Goal: Task Accomplishment & Management: Manage account settings

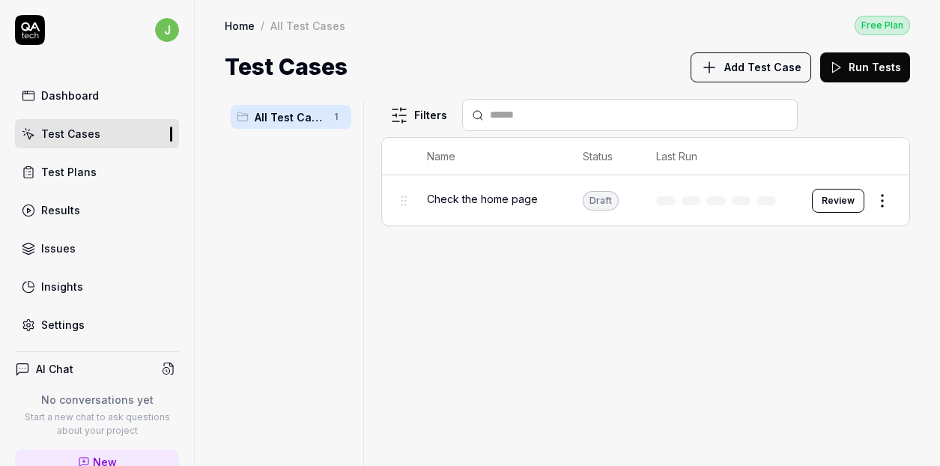
click at [82, 93] on div "Dashboard" at bounding box center [70, 96] width 58 height 16
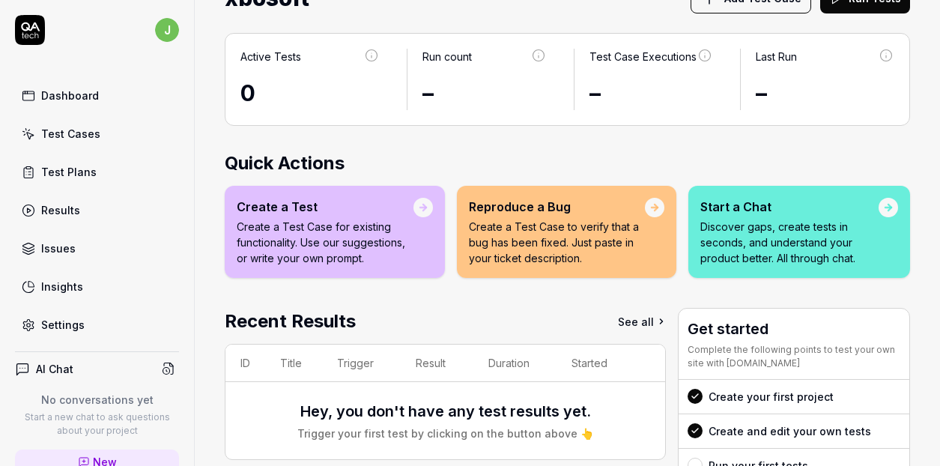
scroll to position [59, 0]
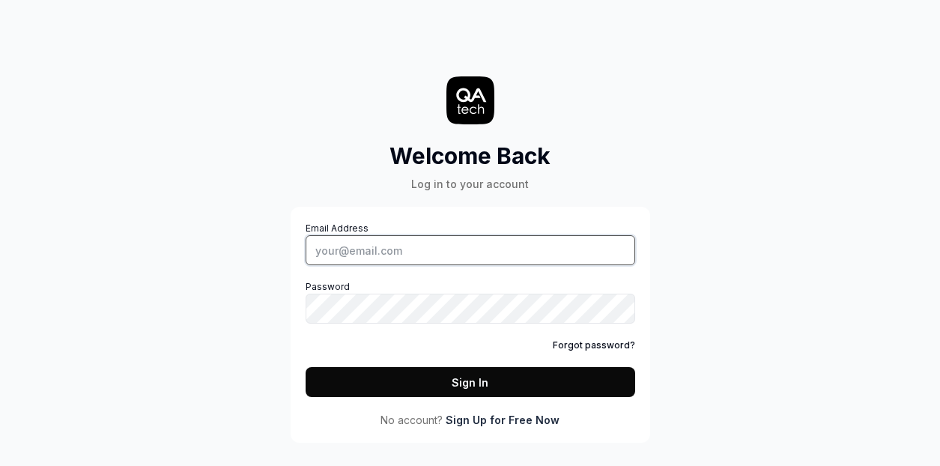
type input "jeade.kong@xbosoft.com"
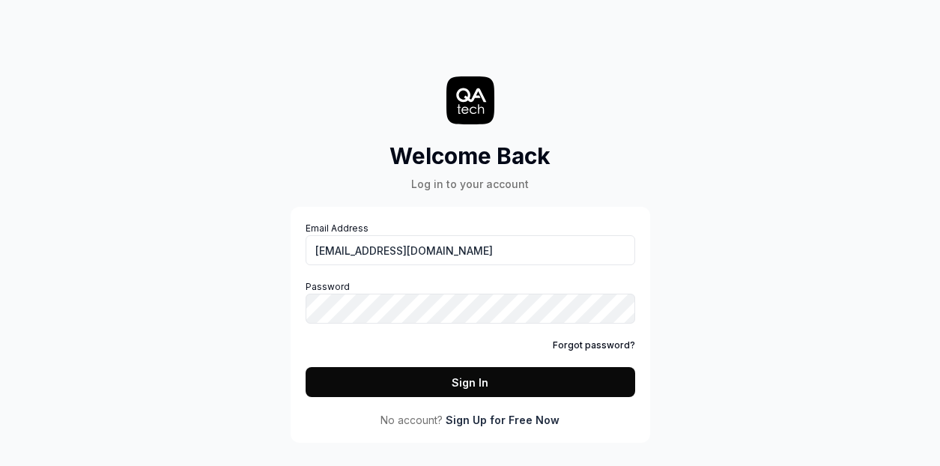
click at [427, 387] on button "Sign In" at bounding box center [470, 382] width 329 height 30
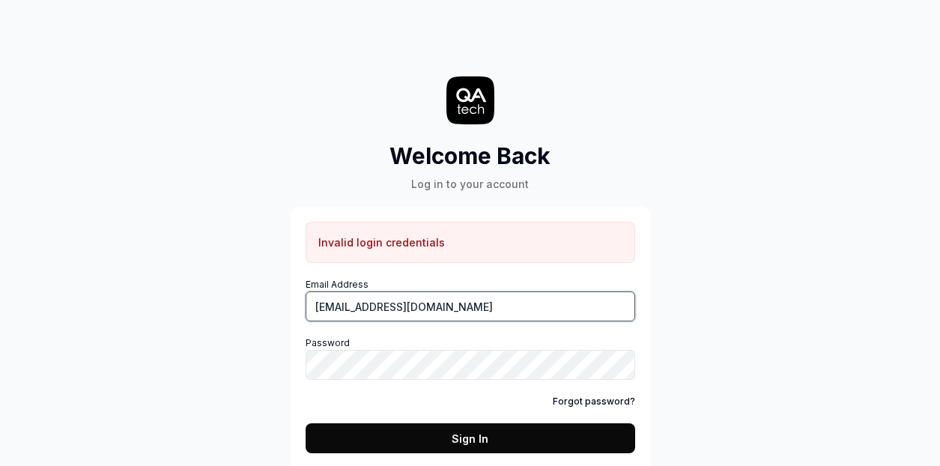
click at [458, 310] on input "jeade.kong@xbosoft.com" at bounding box center [470, 306] width 329 height 30
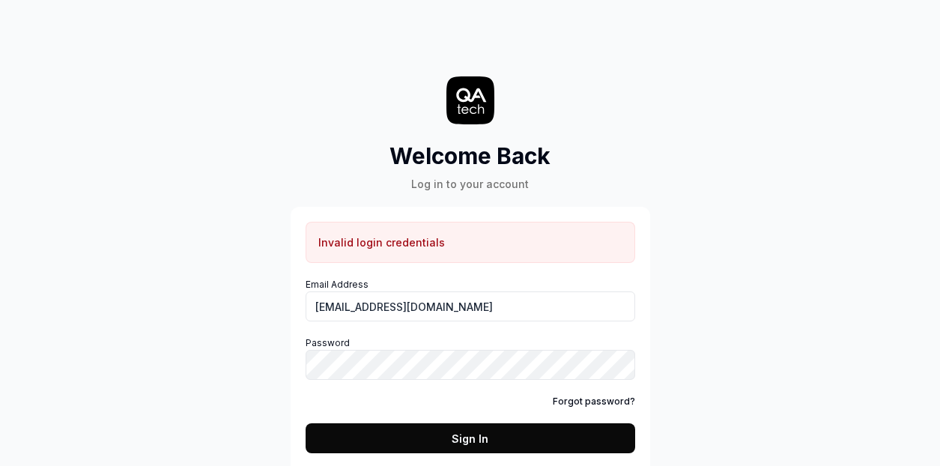
click at [674, 315] on div "Welcome Back Log in to your account Invalid login credentials Email Address jea…" at bounding box center [470, 264] width 449 height 469
click at [443, 431] on button "Sign In" at bounding box center [470, 438] width 329 height 30
click at [575, 401] on link "Forgot password?" at bounding box center [594, 401] width 82 height 13
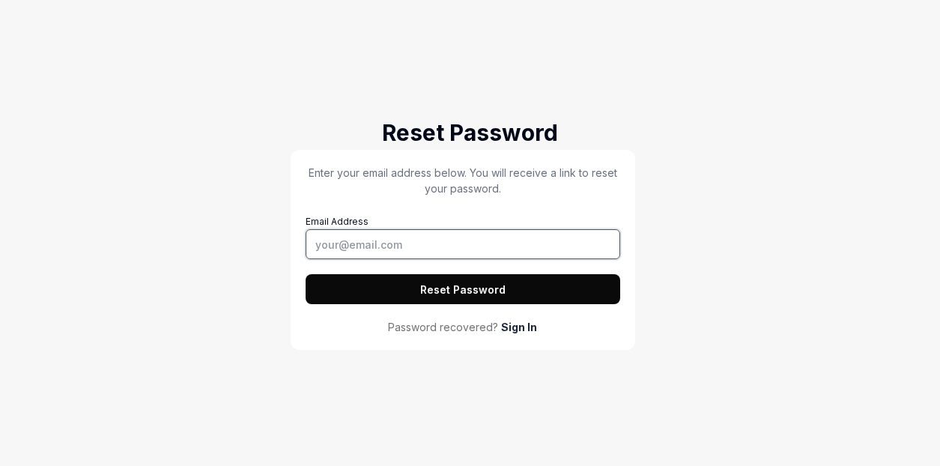
click at [425, 248] on input "Email Address" at bounding box center [463, 244] width 315 height 30
type input "jeade.kong@xbosoft.com"
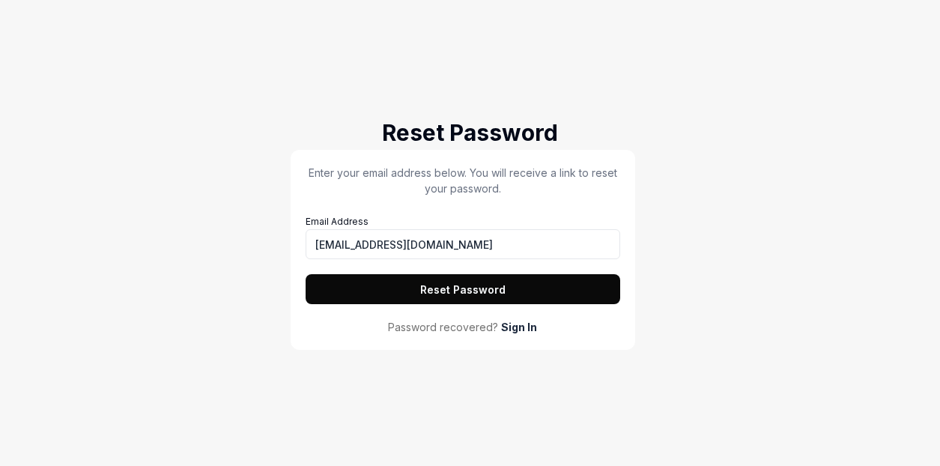
click at [448, 290] on button "Reset Password" at bounding box center [463, 289] width 315 height 30
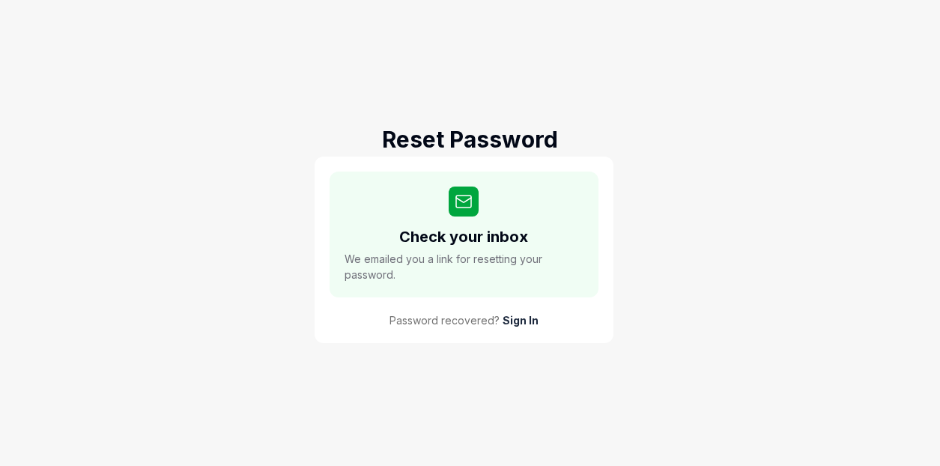
click at [520, 318] on link "Sign In" at bounding box center [520, 320] width 36 height 16
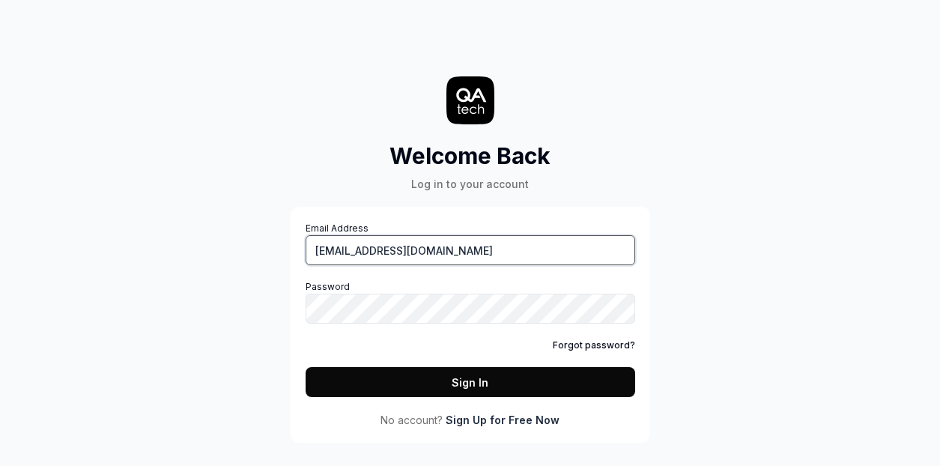
click at [479, 250] on input "jeade.kong@xbosoft.com" at bounding box center [470, 250] width 329 height 30
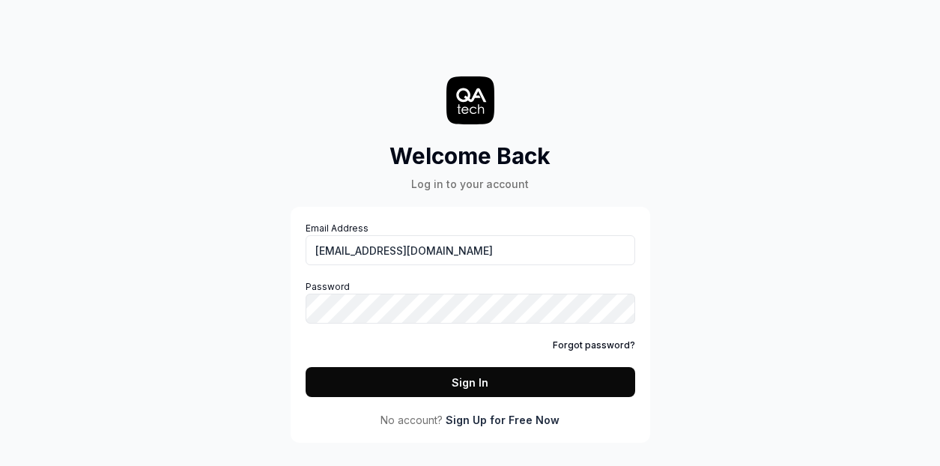
click at [756, 300] on div "Welcome Back Log in to your account Email Address jeade.kong@xbosoft.com Passwo…" at bounding box center [470, 233] width 940 height 466
click at [506, 385] on button "Sign In" at bounding box center [470, 382] width 329 height 30
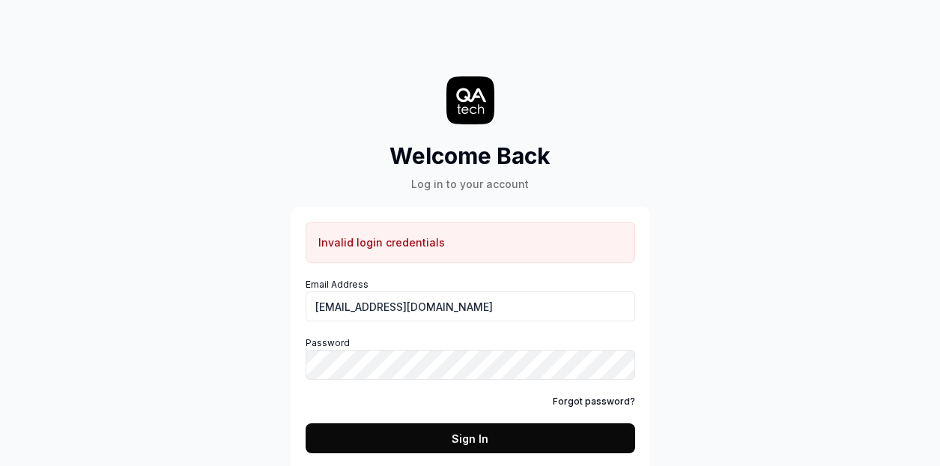
click at [767, 265] on div "Welcome Back Log in to your account Invalid login credentials Email Address jea…" at bounding box center [470, 233] width 940 height 466
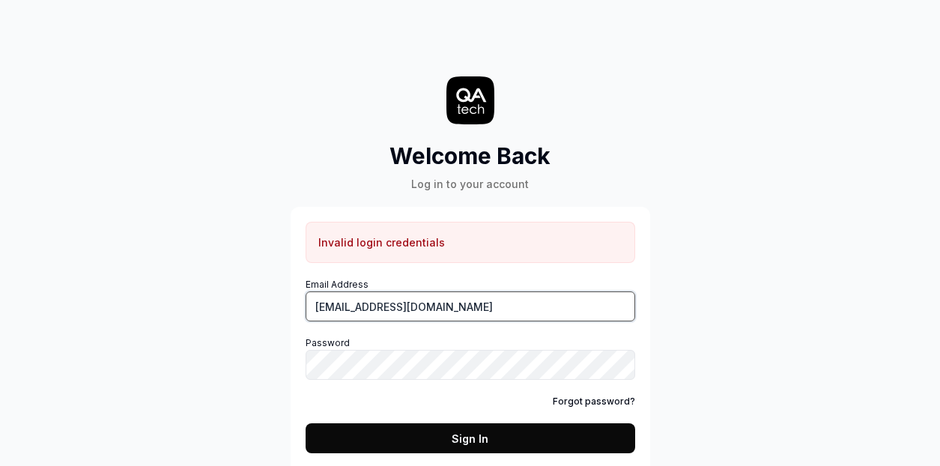
click at [579, 309] on input "jeade.kong@xbosoft.com" at bounding box center [470, 306] width 329 height 30
paste input "Xb0sof7"
type input "jeade.kong@xbosoft.com"
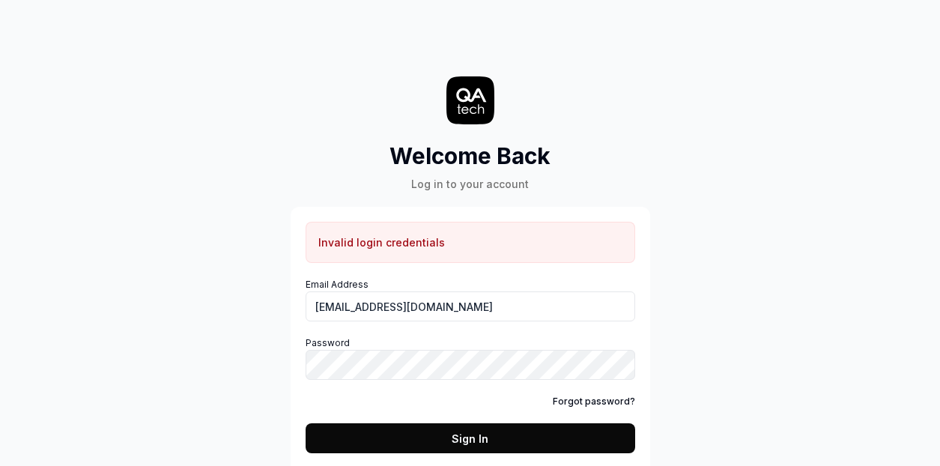
click at [465, 434] on button "Sign In" at bounding box center [470, 438] width 329 height 30
click at [477, 440] on button "Sign In" at bounding box center [470, 438] width 329 height 30
click at [479, 430] on button "Sign In" at bounding box center [470, 438] width 329 height 30
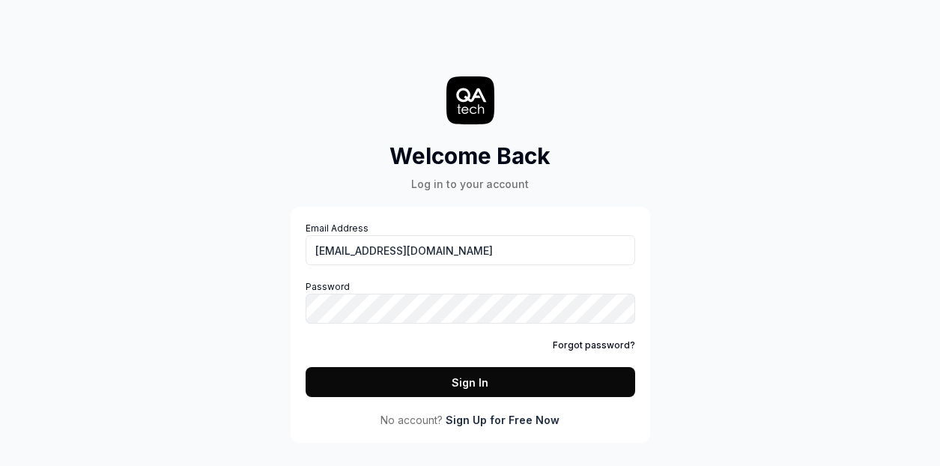
click at [719, 285] on div "Welcome Back Log in to your account Email Address jeade.kong@xbosoft.com Passwo…" at bounding box center [470, 233] width 940 height 466
click at [486, 380] on button "Sign In" at bounding box center [470, 382] width 329 height 30
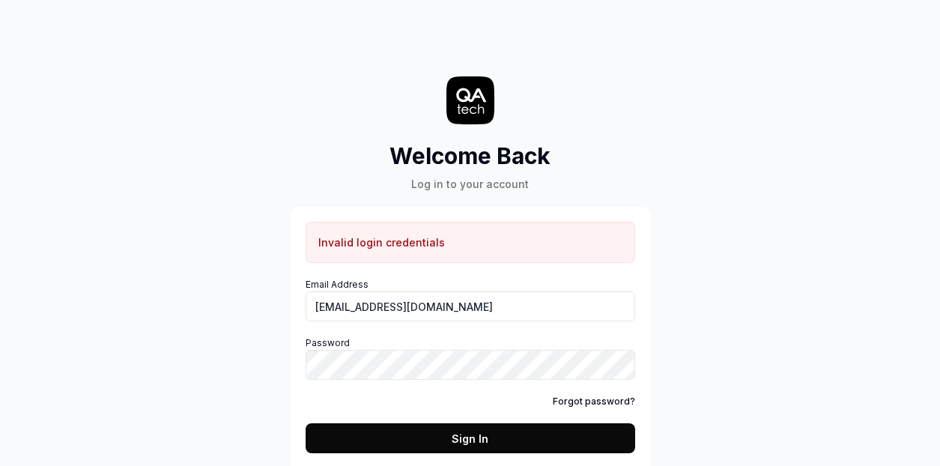
click at [420, 440] on button "Sign In" at bounding box center [470, 438] width 329 height 30
click at [428, 430] on button "Sign In" at bounding box center [470, 438] width 329 height 30
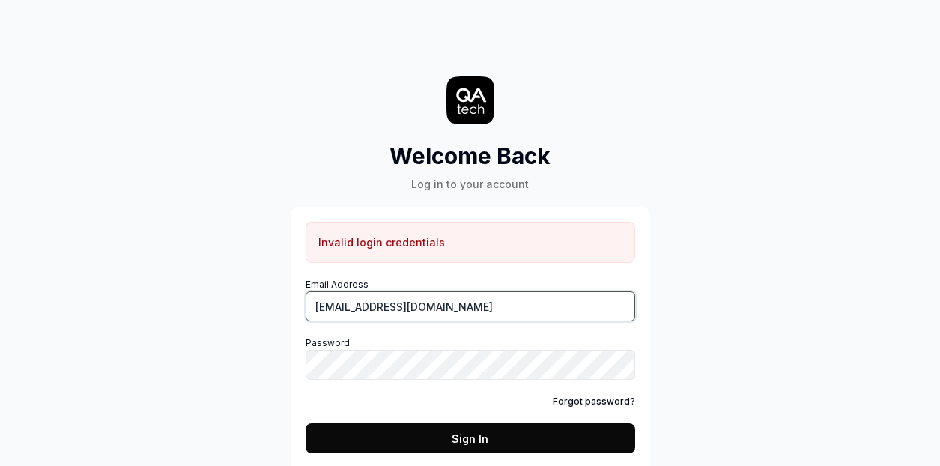
click at [511, 312] on input "jeade.kong@gmail.com" at bounding box center [470, 306] width 329 height 30
type input "jeade.kong@xbosoft.com"
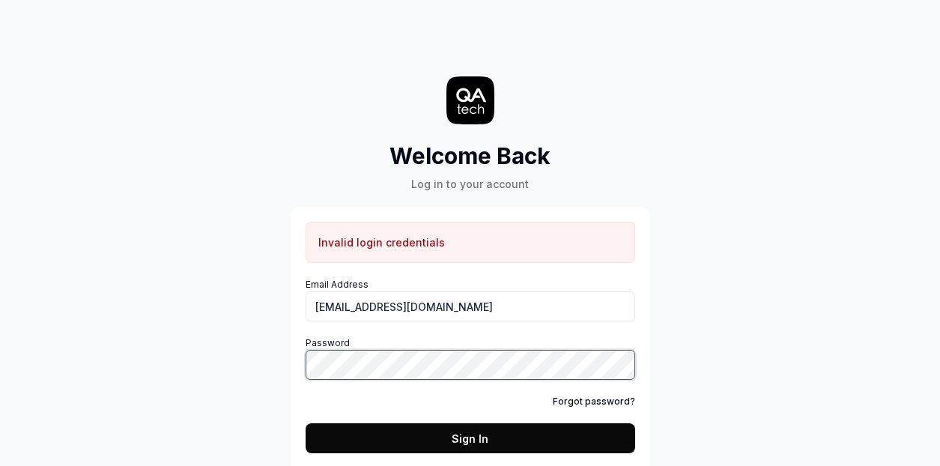
click at [306, 423] on button "Sign In" at bounding box center [470, 438] width 329 height 30
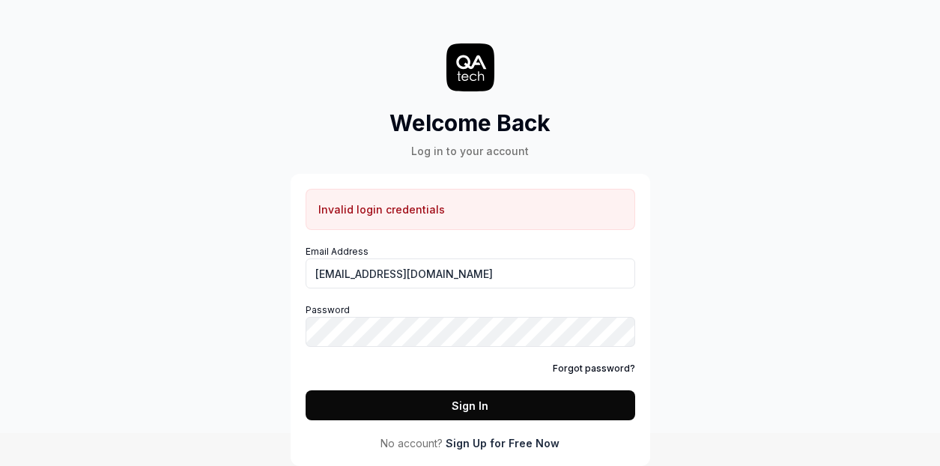
click at [492, 445] on link "Sign Up for Free Now" at bounding box center [503, 443] width 114 height 16
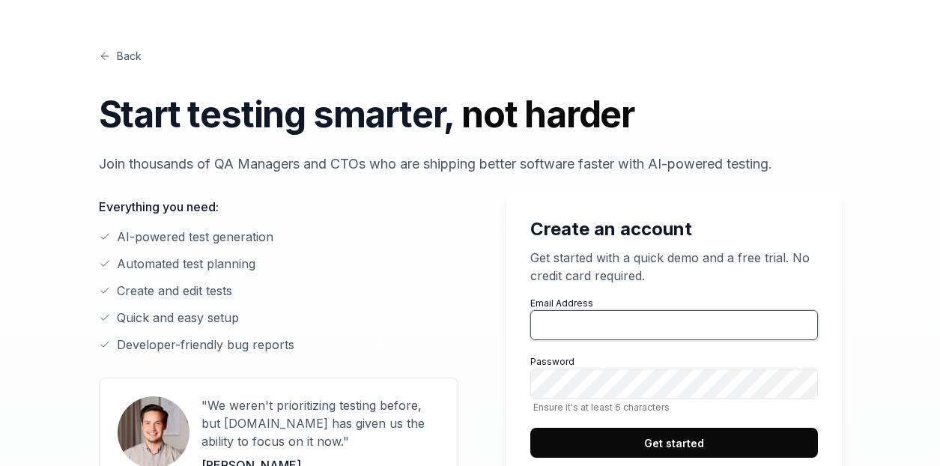
type input "jeade.kong@xbosoft.com"
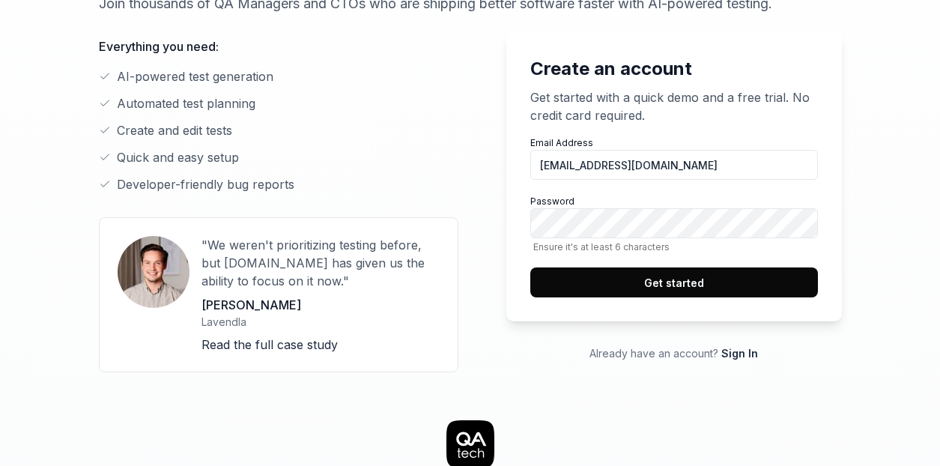
scroll to position [175, 0]
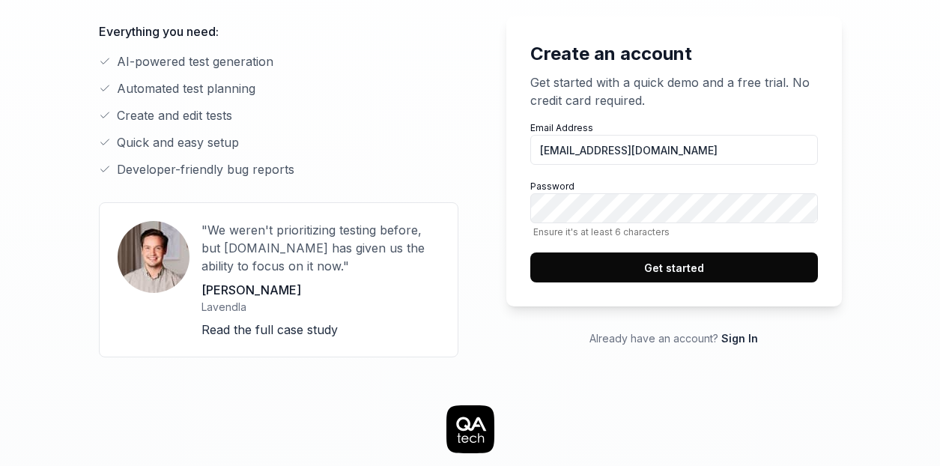
click at [500, 371] on div "Back Start testing smarter, not harder Join thousands of QA Managers and CTOs w…" at bounding box center [470, 372] width 767 height 1094
click at [742, 340] on link "Sign In" at bounding box center [739, 338] width 37 height 13
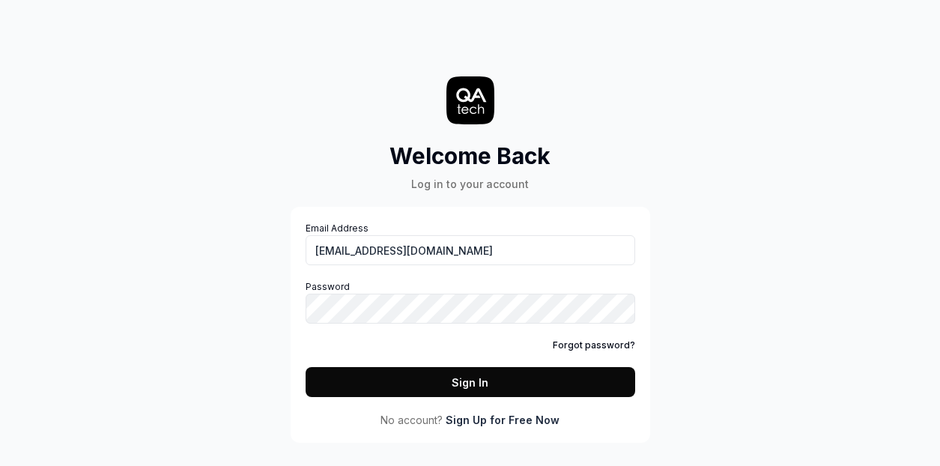
click at [513, 377] on button "Sign In" at bounding box center [470, 382] width 329 height 30
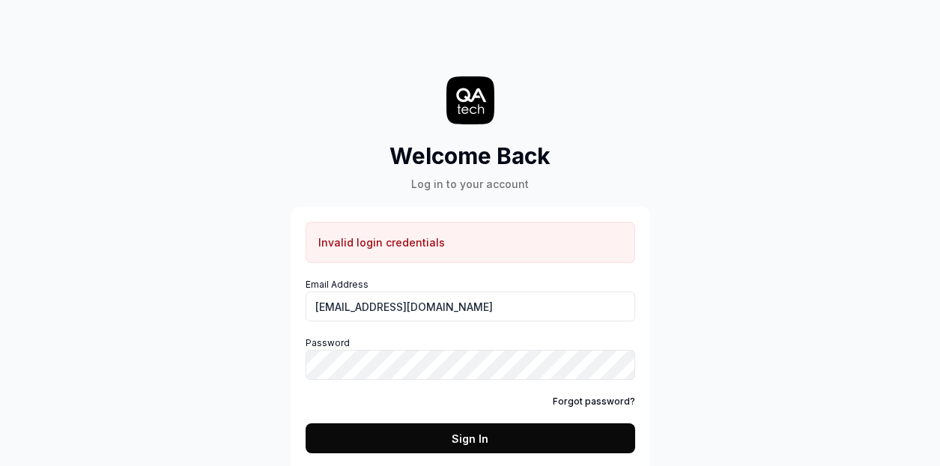
scroll to position [33, 0]
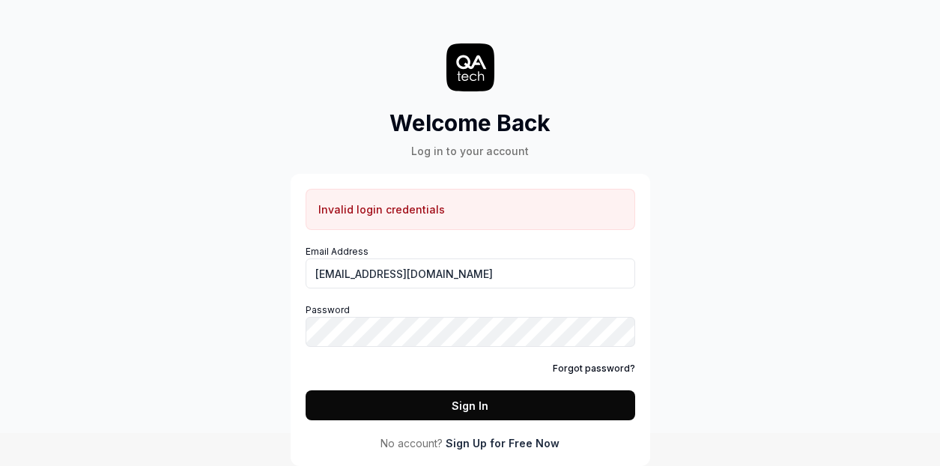
click at [738, 221] on div "Welcome Back Log in to your account Invalid login credentials Email Address jea…" at bounding box center [470, 200] width 940 height 466
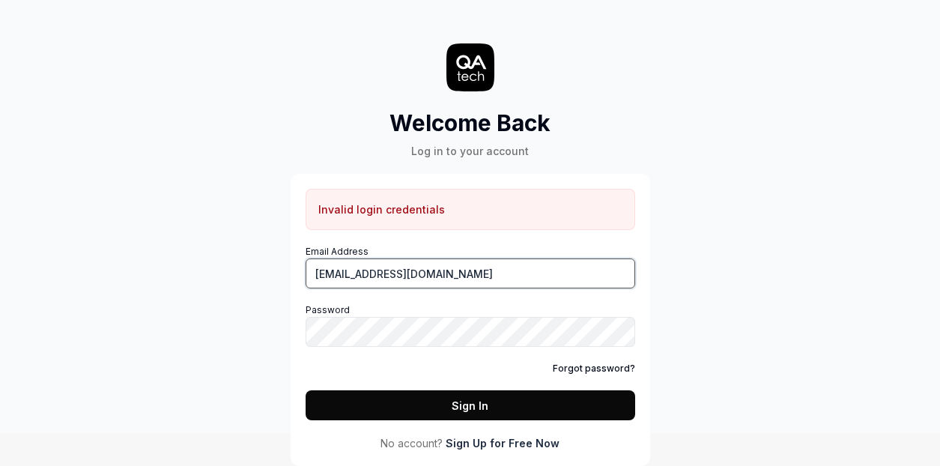
click at [461, 272] on input "jeade.kong@xbosoft.com" at bounding box center [470, 273] width 329 height 30
click at [582, 268] on input "jeade.kong@xbosoft.com" at bounding box center [470, 273] width 329 height 30
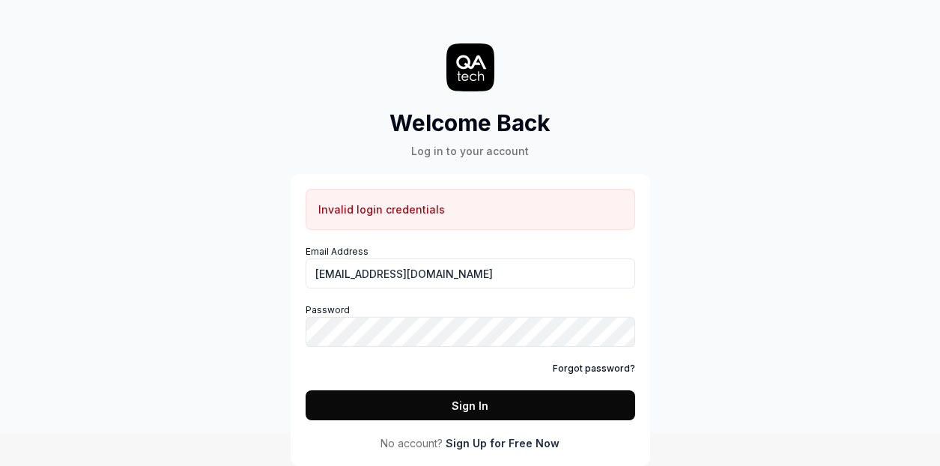
click at [672, 234] on div "Welcome Back Log in to your account Invalid login credentials Email Address jea…" at bounding box center [470, 231] width 449 height 469
click at [648, 249] on div "Invalid login credentials Email Address jeade.kong@xbosoft.com Password Forgot …" at bounding box center [470, 320] width 359 height 292
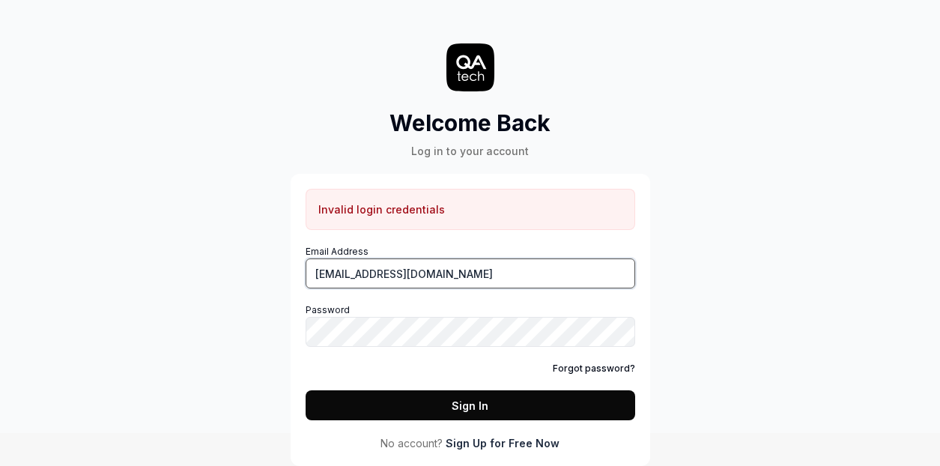
click at [514, 276] on input "jeade.kong@xbosoft.com" at bounding box center [470, 273] width 329 height 30
paste input "Xb0sof7"
type input "jeade.kong@xbosoft.com"
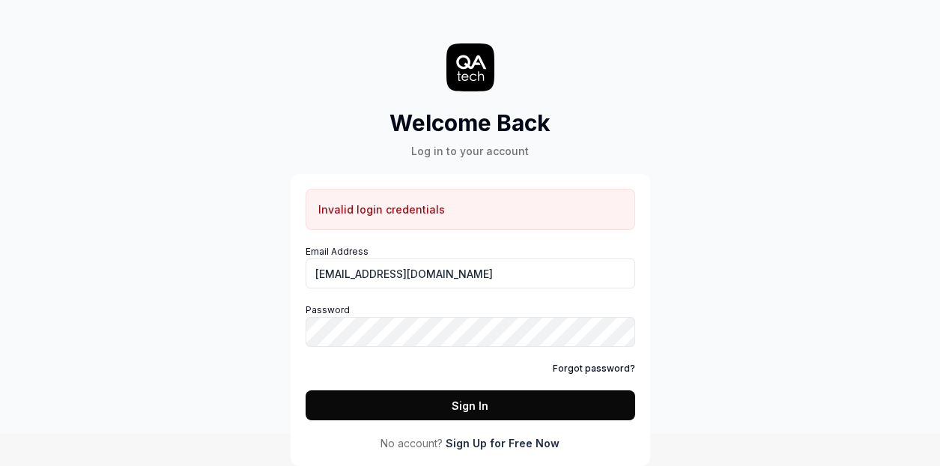
click at [761, 318] on div "Welcome Back Log in to your account Invalid login credentials Email Address jea…" at bounding box center [470, 200] width 940 height 466
click at [461, 407] on button "Sign In" at bounding box center [470, 405] width 329 height 30
click at [479, 444] on link "Sign Up for Free Now" at bounding box center [503, 443] width 114 height 16
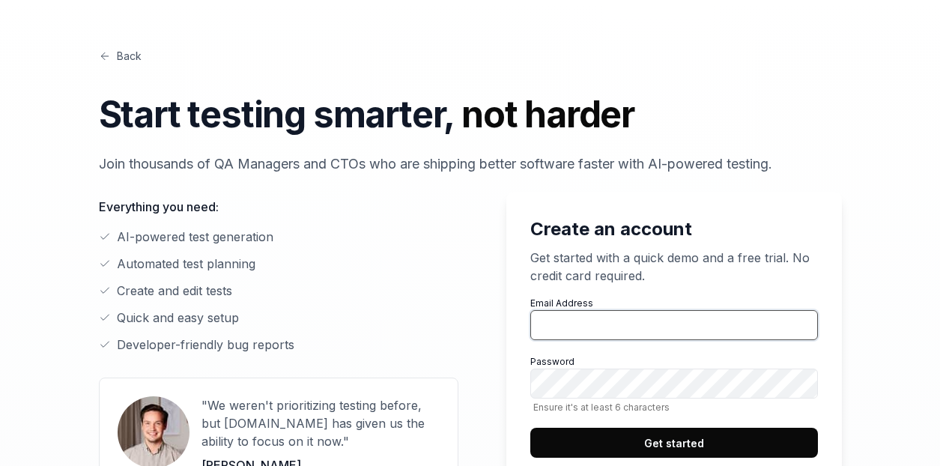
click at [562, 327] on input "Email Address" at bounding box center [674, 325] width 288 height 30
type input "jeade.kong@xbosoft.com"
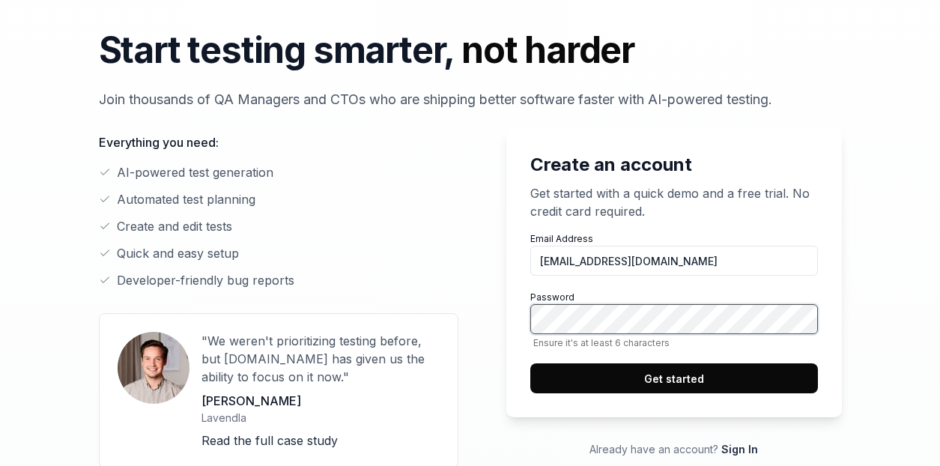
scroll to position [103, 0]
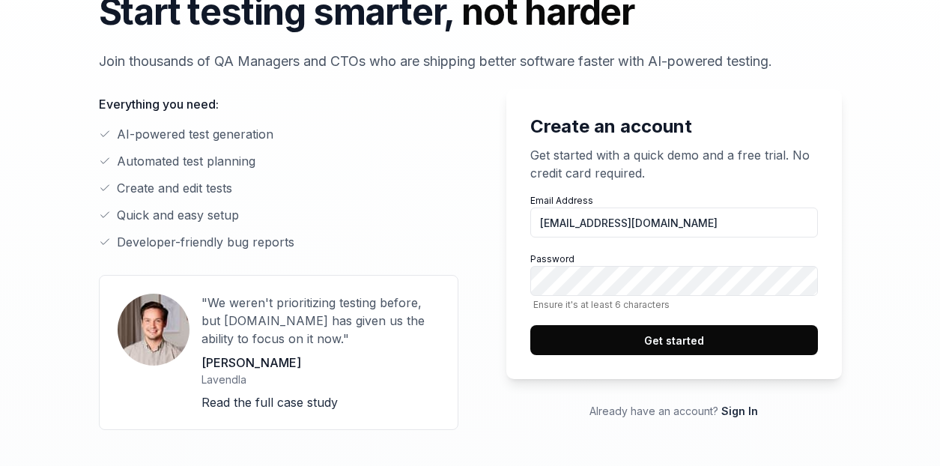
click at [696, 338] on button "Get started" at bounding box center [674, 340] width 288 height 30
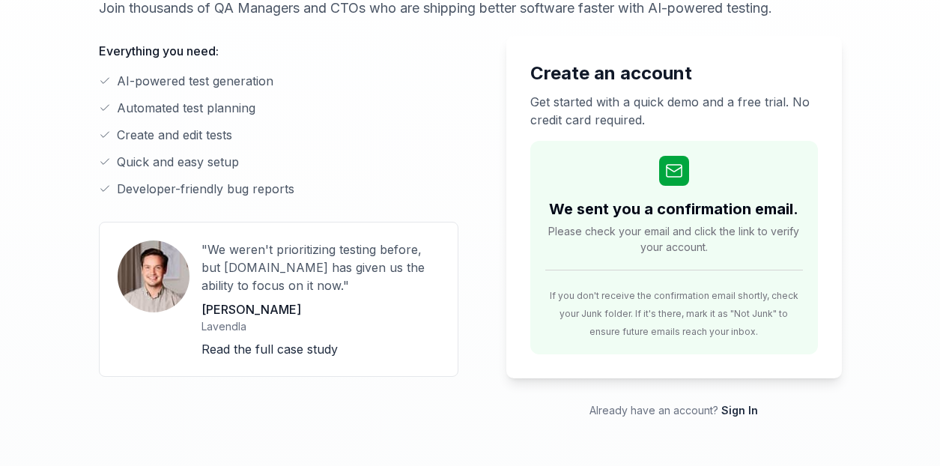
scroll to position [160, 0]
